Goal: Communication & Community: Answer question/provide support

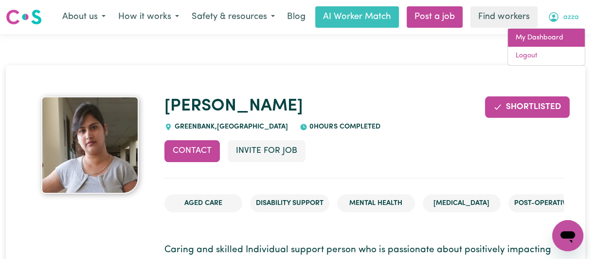
click at [535, 36] on link "My Dashboard" at bounding box center [545, 38] width 77 height 18
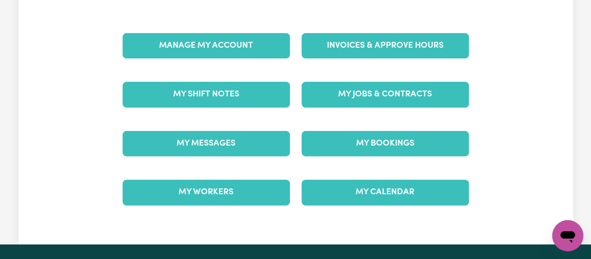
scroll to position [113, 0]
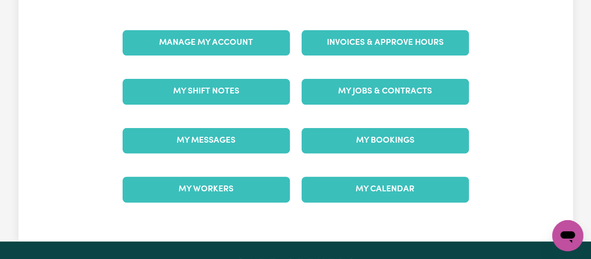
click at [587, 107] on div "My Care Dashboard Manage My Account Invoices & Approve Hours My Shift Notes My …" at bounding box center [295, 93] width 591 height 296
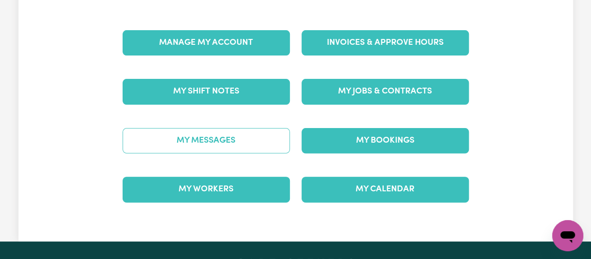
click at [197, 141] on link "My Messages" at bounding box center [205, 140] width 167 height 25
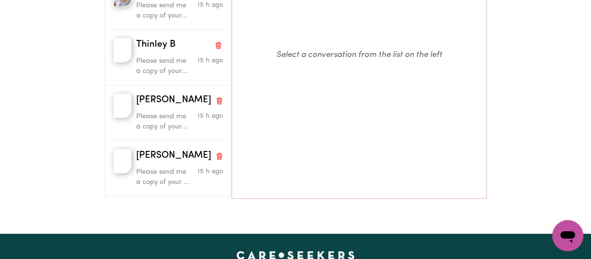
scroll to position [231, 0]
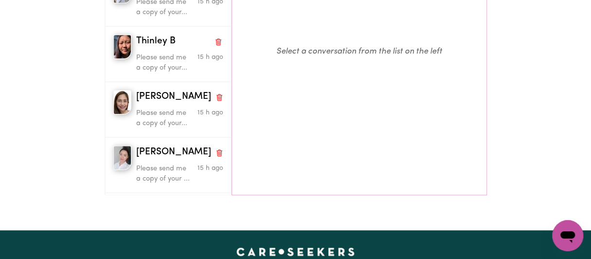
click at [582, 137] on div "My Messages Search conversations [PERSON_NAME] Y Please send me a copy of your.…" at bounding box center [295, 16] width 591 height 372
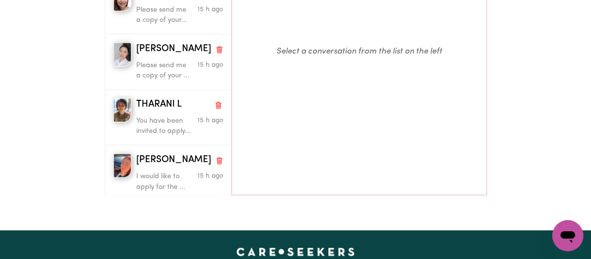
scroll to position [116, 0]
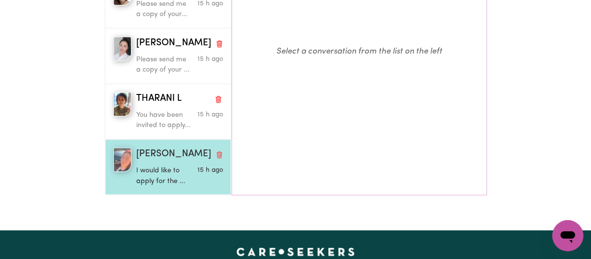
click at [170, 176] on p "I would like to apply for the ..." at bounding box center [165, 175] width 58 height 21
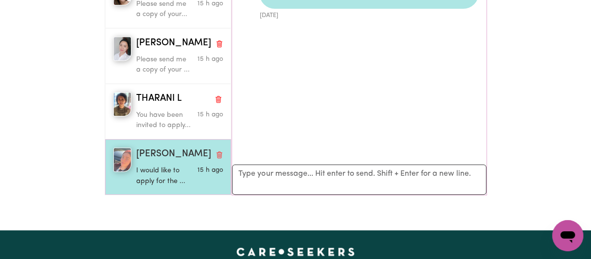
click at [170, 176] on p "I would like to apply for the ..." at bounding box center [165, 175] width 58 height 21
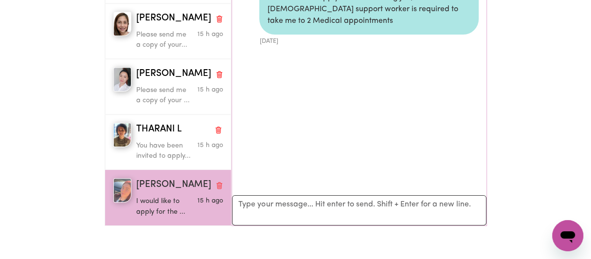
scroll to position [212, 0]
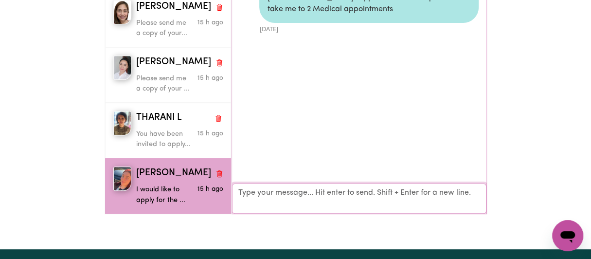
click at [269, 198] on textarea "Your reply" at bounding box center [359, 198] width 254 height 30
paste textarea "Please send me a copy of your [MEDICAL_DATA] certificate to my mobile [PHONE_NU…"
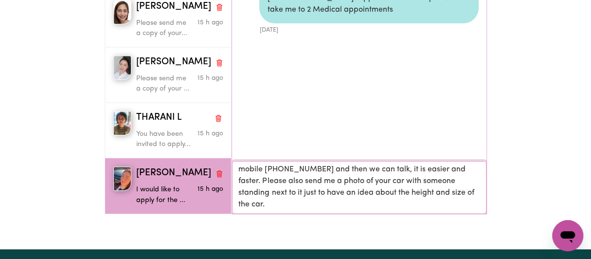
scroll to position [0, 0]
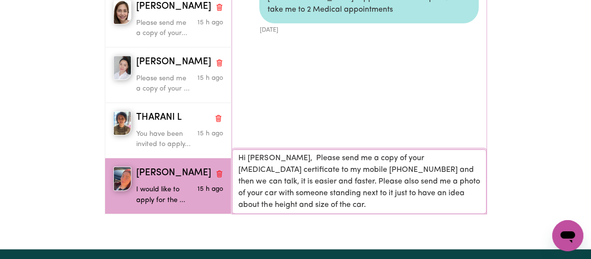
type textarea "Hi [PERSON_NAME], Please send me a copy of your [MEDICAL_DATA] certificate to m…"
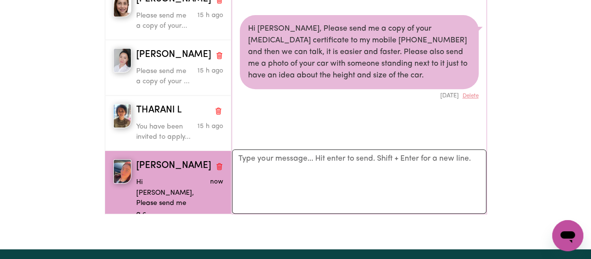
scroll to position [0, 0]
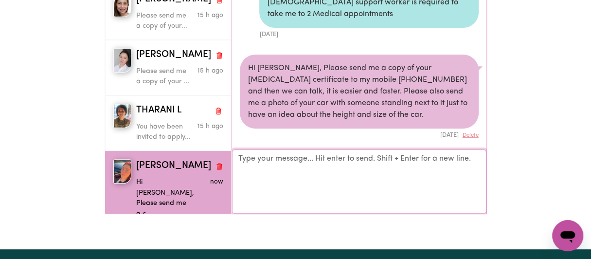
click at [301, 168] on textarea "Your reply" at bounding box center [359, 181] width 254 height 64
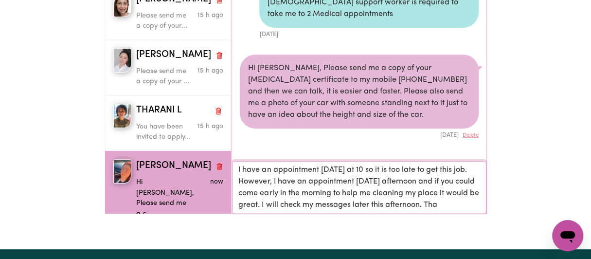
scroll to position [0, 0]
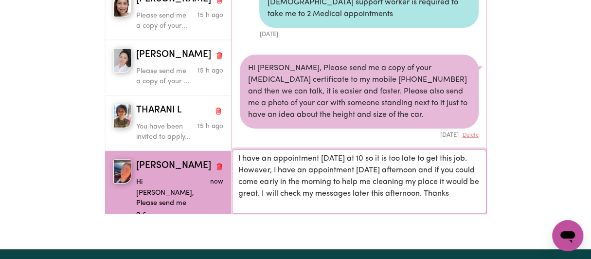
type textarea "I have an appointment [DATE] at 10 so it is too late to get this job. However, …"
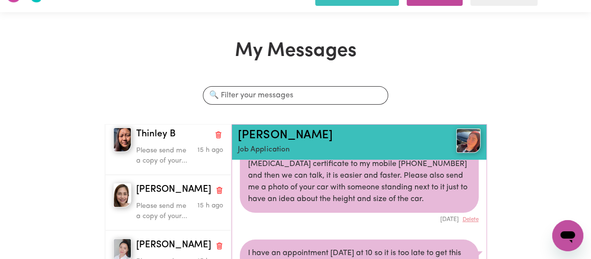
scroll to position [0, 0]
